Goal: Submit feedback/report problem: Submit feedback/report problem

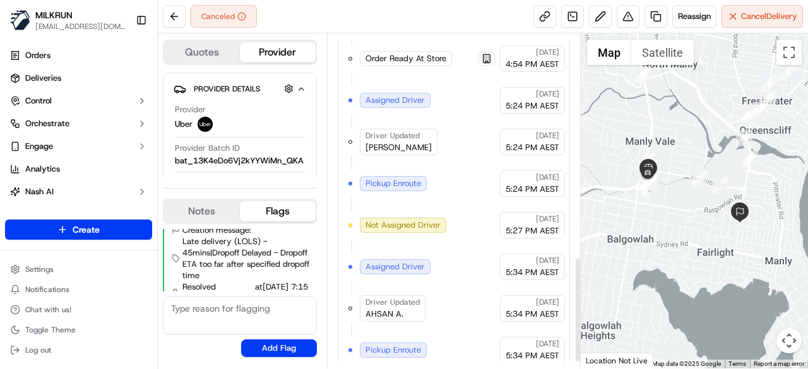
scroll to position [719, 0]
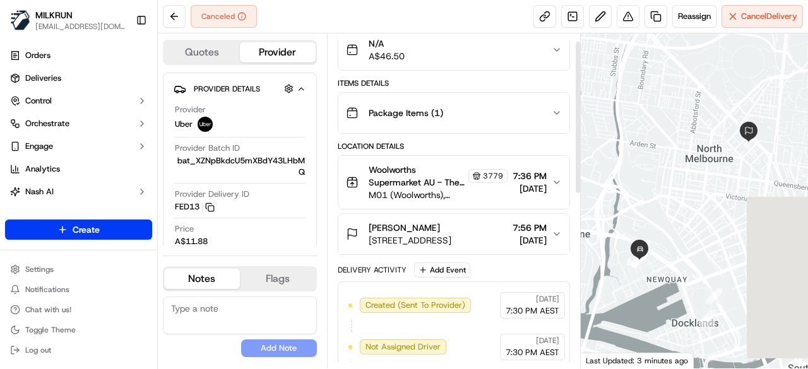
scroll to position [389, 0]
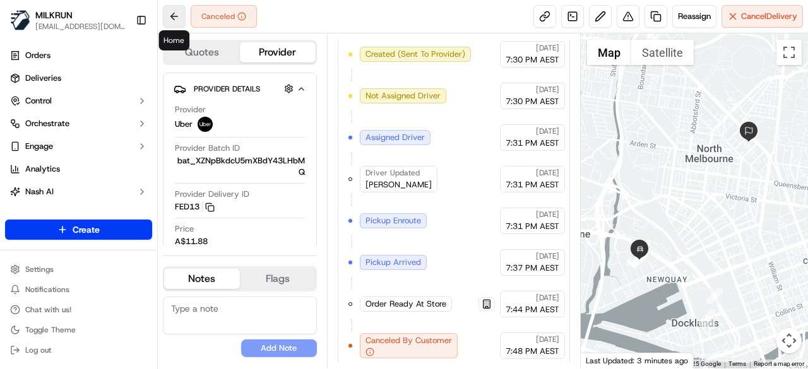
click at [182, 14] on button at bounding box center [174, 16] width 23 height 23
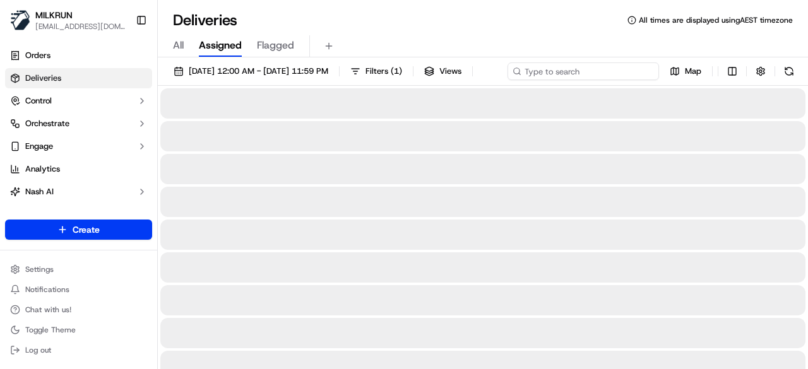
click at [574, 79] on div "22/09/2025 12:00 AM - 22/09/2025 11:59 PM Filters ( 1 ) Views Map" at bounding box center [483, 73] width 650 height 23
paste input "Georgia Baker"
type input "Georgia Baker"
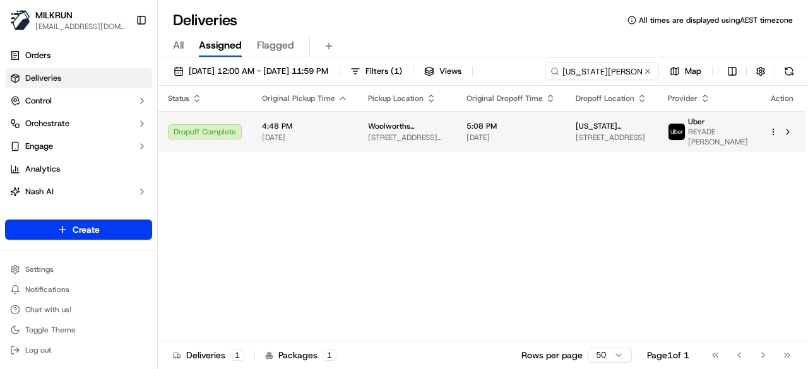
click at [541, 131] on span "5:08 PM" at bounding box center [510, 126] width 89 height 10
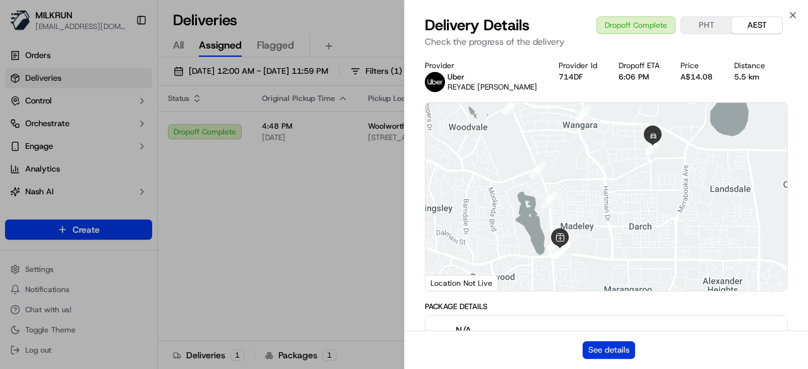
click at [619, 350] on button "See details" at bounding box center [608, 350] width 52 height 18
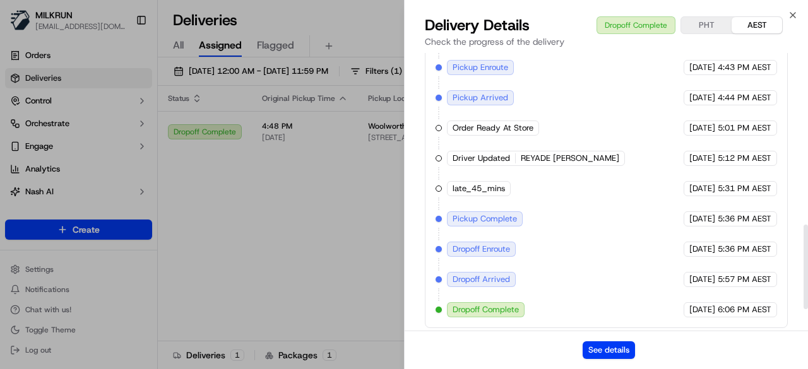
scroll to position [637, 0]
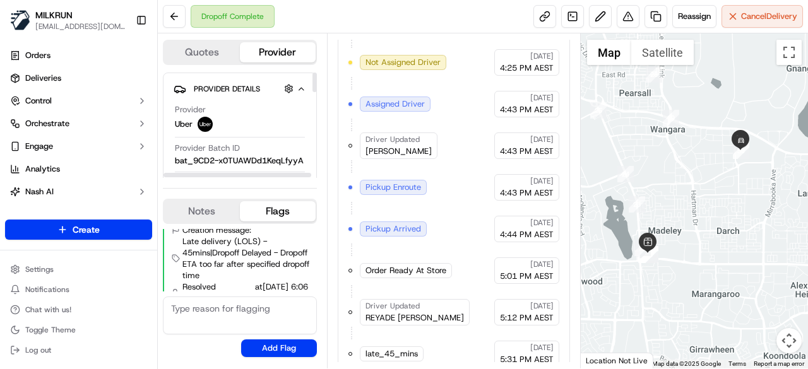
scroll to position [596, 0]
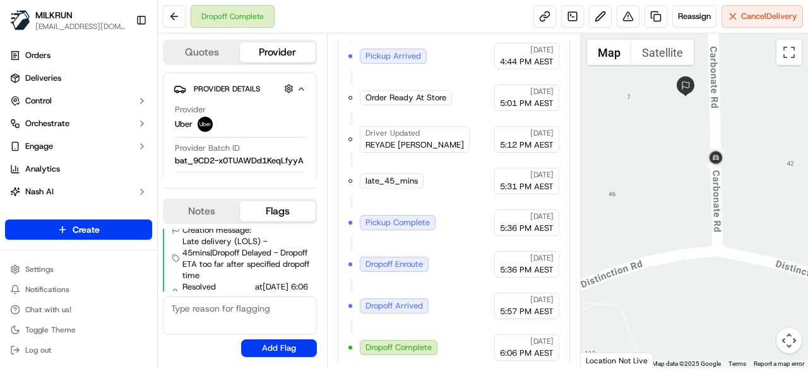
drag, startPoint x: 713, startPoint y: 61, endPoint x: 715, endPoint y: 272, distance: 210.7
click at [717, 272] on div at bounding box center [694, 200] width 228 height 335
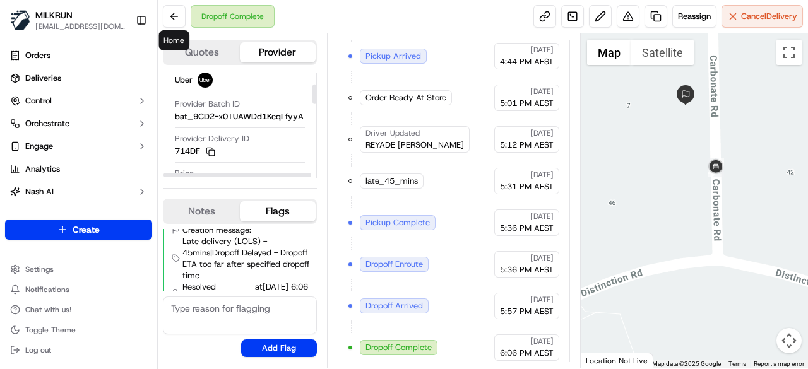
scroll to position [63, 0]
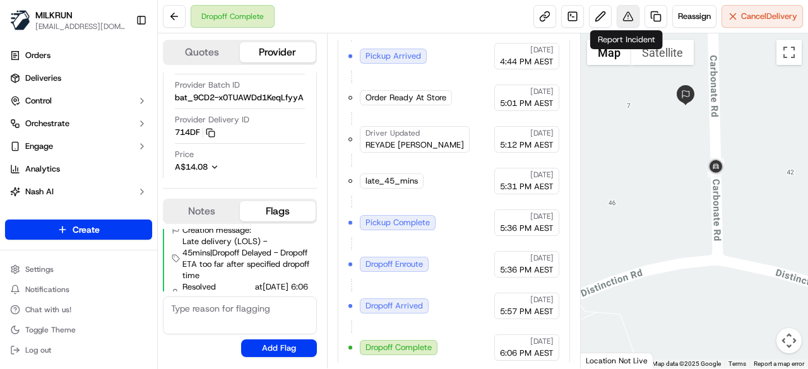
click at [622, 18] on button at bounding box center [627, 16] width 23 height 23
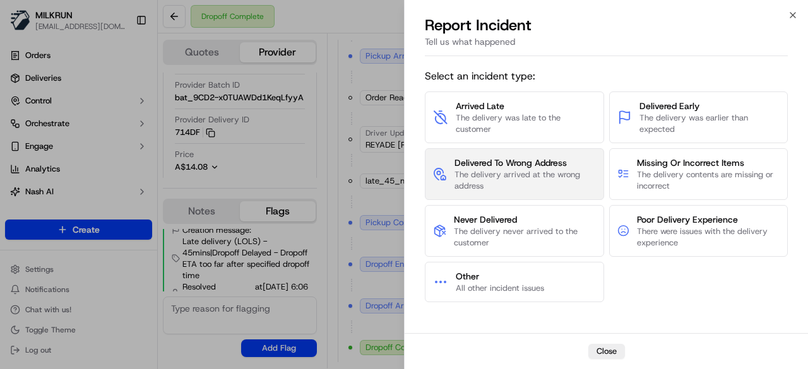
click at [548, 180] on span "The delivery arrived at the wrong address" at bounding box center [524, 180] width 141 height 23
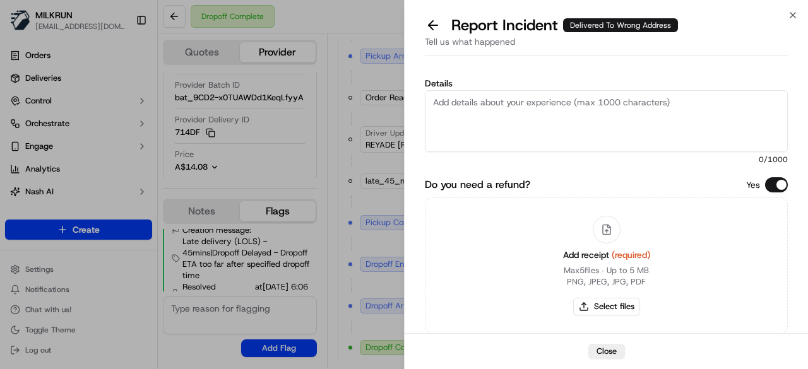
click at [533, 102] on textarea "Details" at bounding box center [606, 121] width 363 height 62
type textarea "Customer did not receive the order"
click at [615, 305] on button "Select files" at bounding box center [606, 307] width 67 height 18
type input "C:\fakepath\74.png"
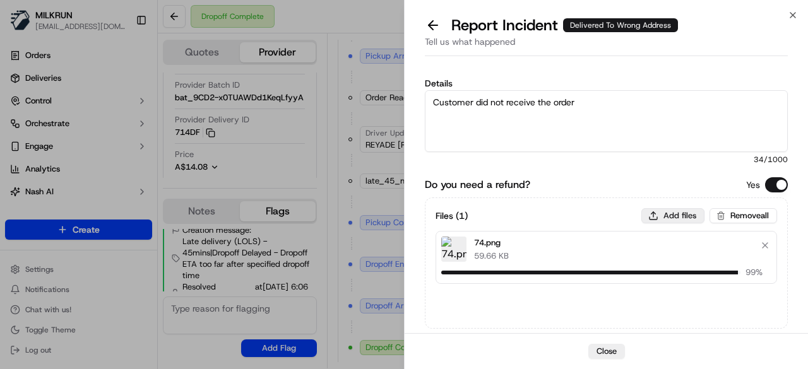
click at [667, 214] on button "Add files" at bounding box center [672, 215] width 63 height 15
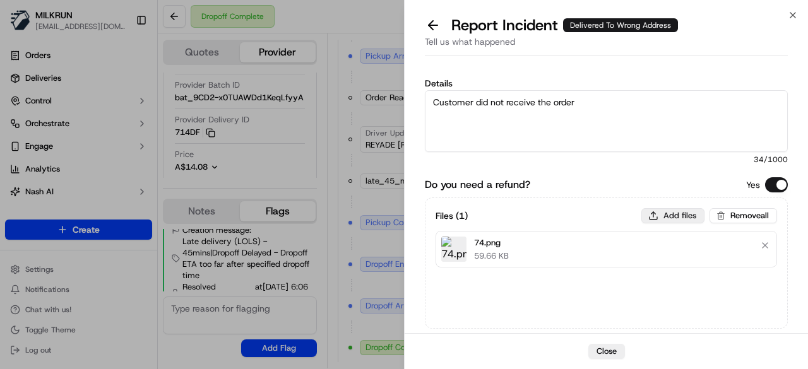
type input "C:\fakepath\73.png"
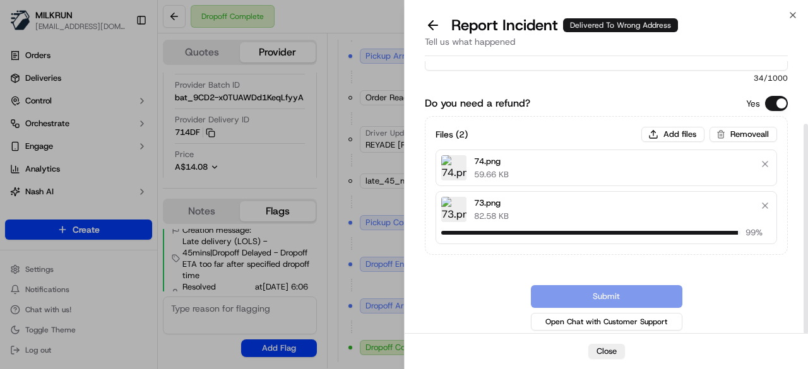
scroll to position [75, 0]
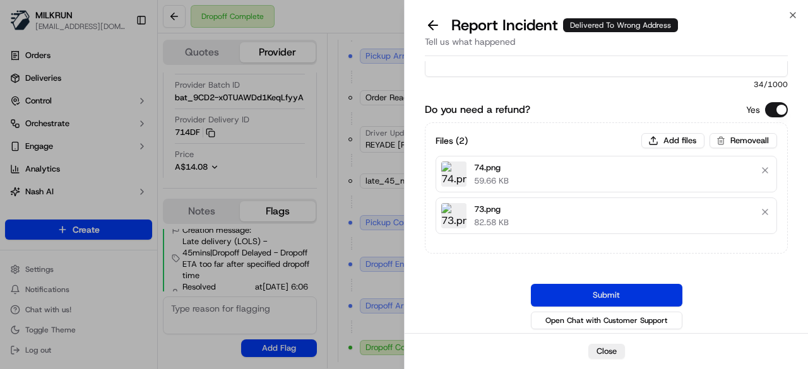
click at [613, 297] on button "Submit" at bounding box center [606, 295] width 151 height 23
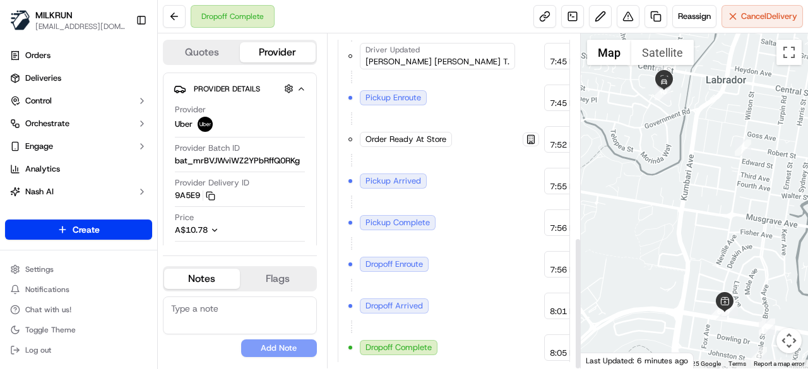
scroll to position [513, 0]
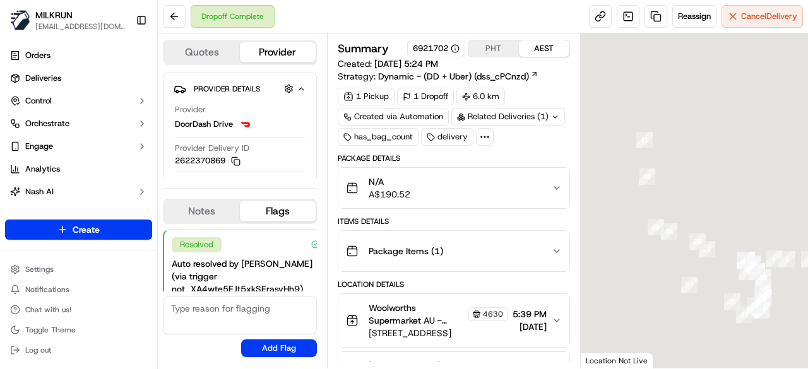
scroll to position [235, 0]
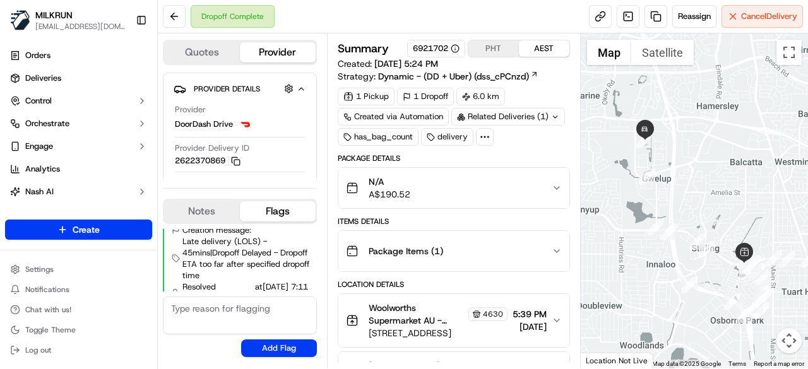
click at [488, 131] on div at bounding box center [485, 137] width 18 height 18
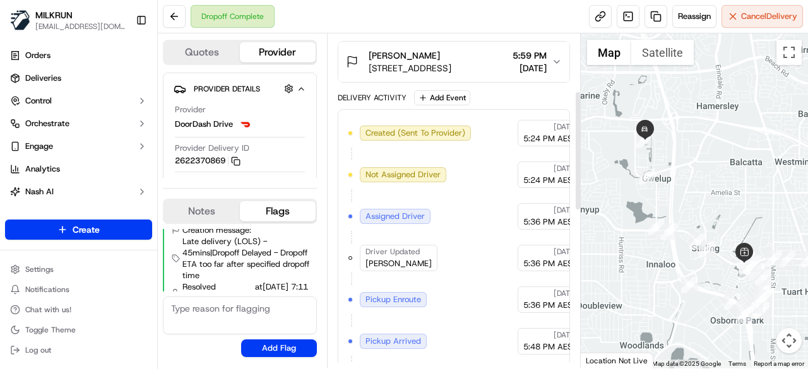
scroll to position [442, 0]
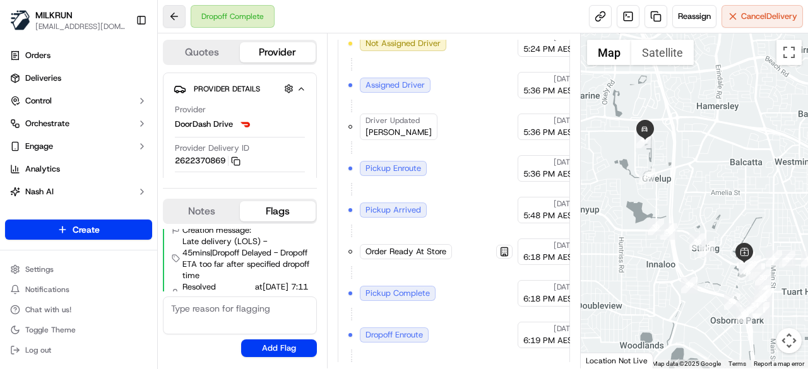
click at [170, 17] on button at bounding box center [174, 16] width 23 height 23
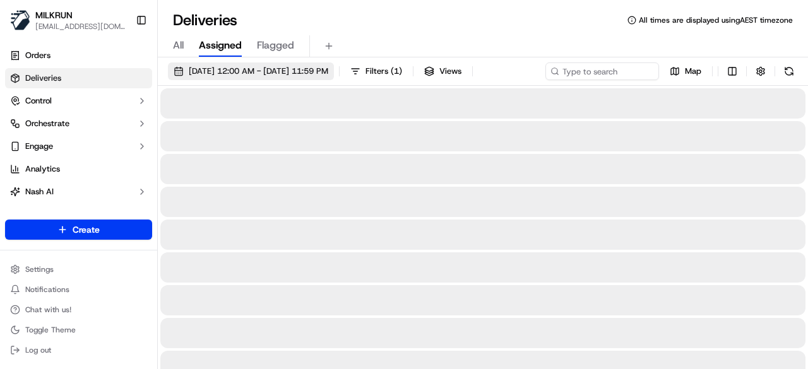
click at [286, 73] on span "22/09/2025 12:00 AM - 22/09/2025 11:59 PM" at bounding box center [258, 71] width 139 height 11
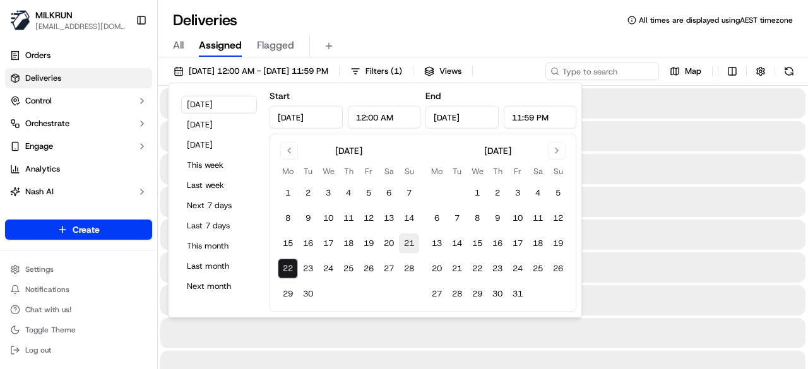
click at [411, 243] on button "21" at bounding box center [409, 243] width 20 height 20
type input "Sep 21, 2025"
click at [610, 68] on input at bounding box center [582, 71] width 151 height 18
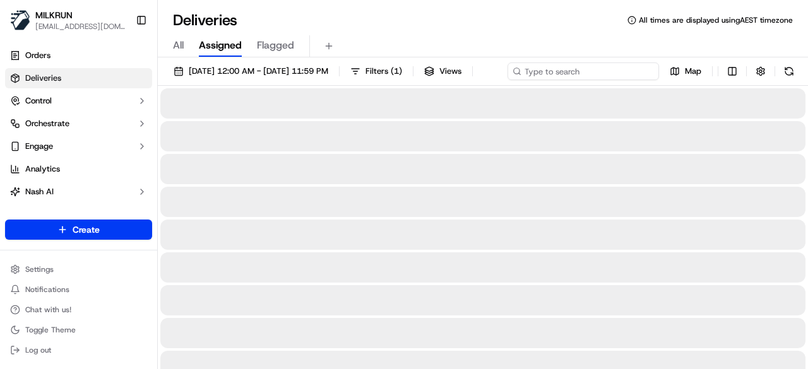
paste input "Essa (."
type input "Essa (."
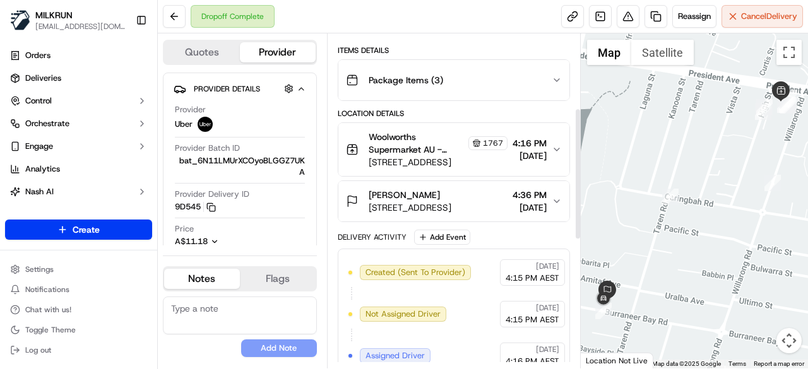
scroll to position [189, 0]
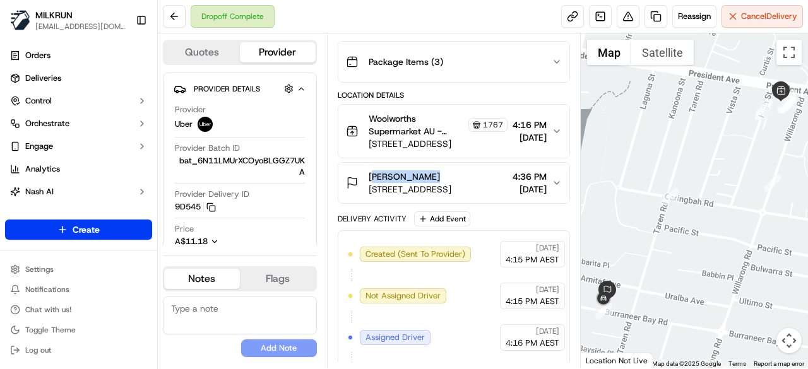
drag, startPoint x: 365, startPoint y: 170, endPoint x: 430, endPoint y: 172, distance: 65.0
click at [430, 172] on div "[PERSON_NAME] [STREET_ADDRESS]" at bounding box center [398, 182] width 105 height 25
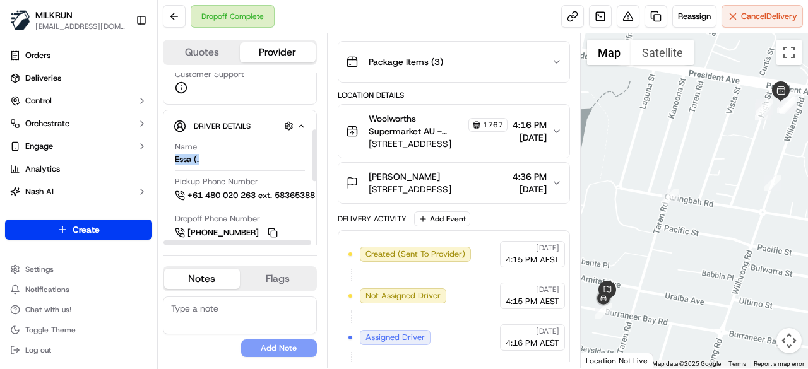
drag, startPoint x: 176, startPoint y: 156, endPoint x: 235, endPoint y: 156, distance: 58.7
click at [237, 156] on div "Driver Details Hidden ( 5 ) Name Essa (. Pickup Phone Number +61 480 020 263 ex…" at bounding box center [240, 284] width 154 height 349
copy div "Essa (."
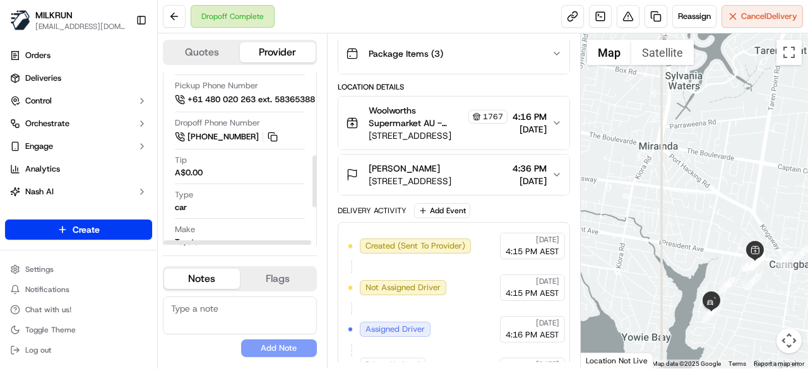
scroll to position [276, 0]
